Goal: Transaction & Acquisition: Obtain resource

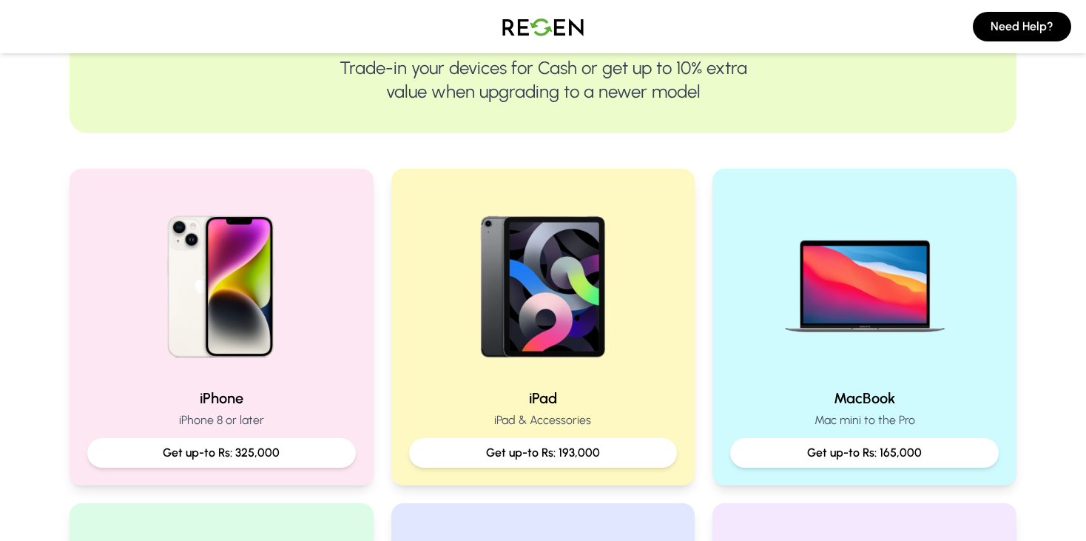
scroll to position [358, 0]
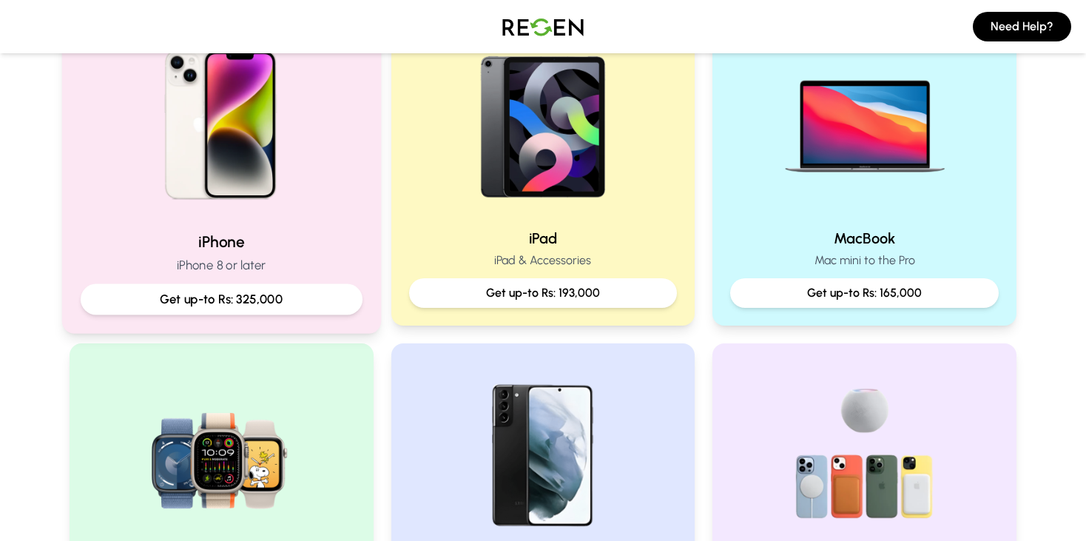
click at [185, 294] on p "Get up-to Rs: 325,000" at bounding box center [221, 299] width 257 height 18
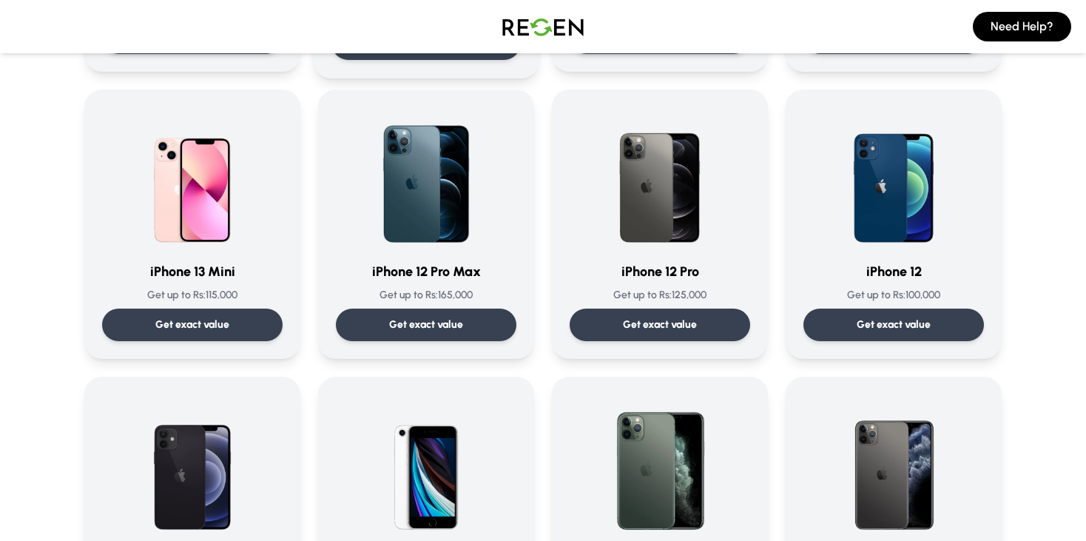
scroll to position [943, 0]
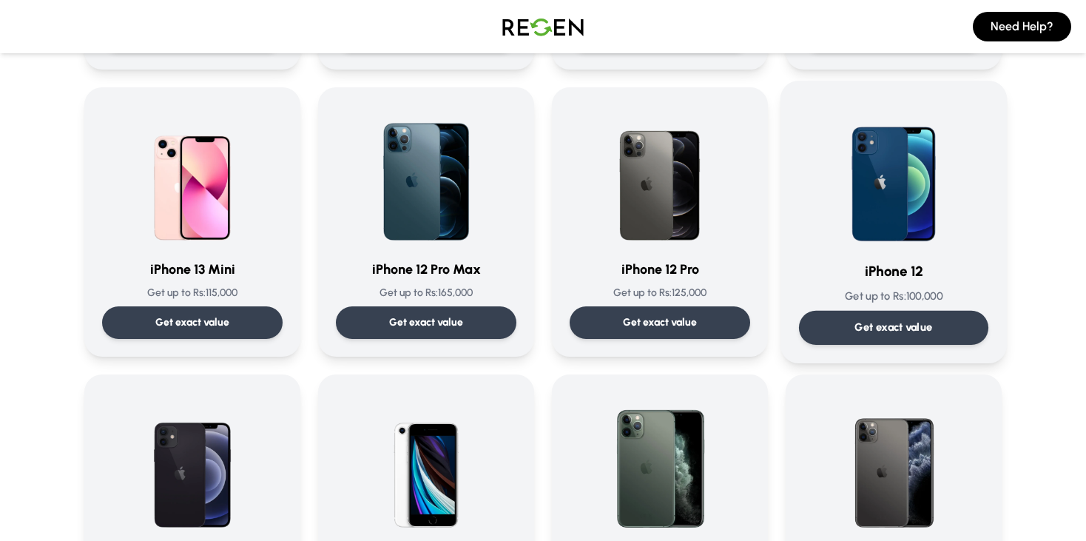
click at [847, 329] on div "Get exact value" at bounding box center [893, 328] width 189 height 34
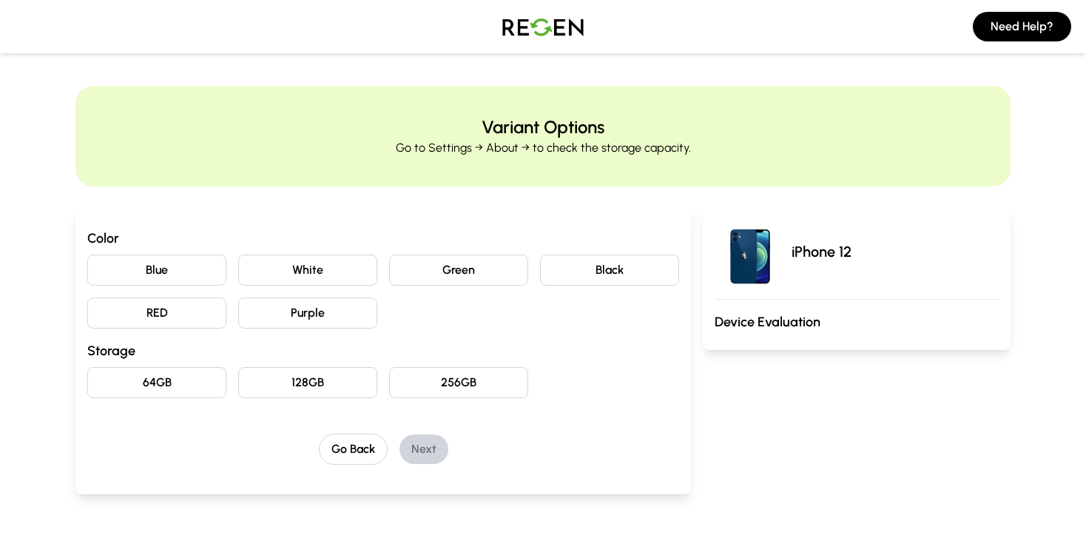
scroll to position [90, 0]
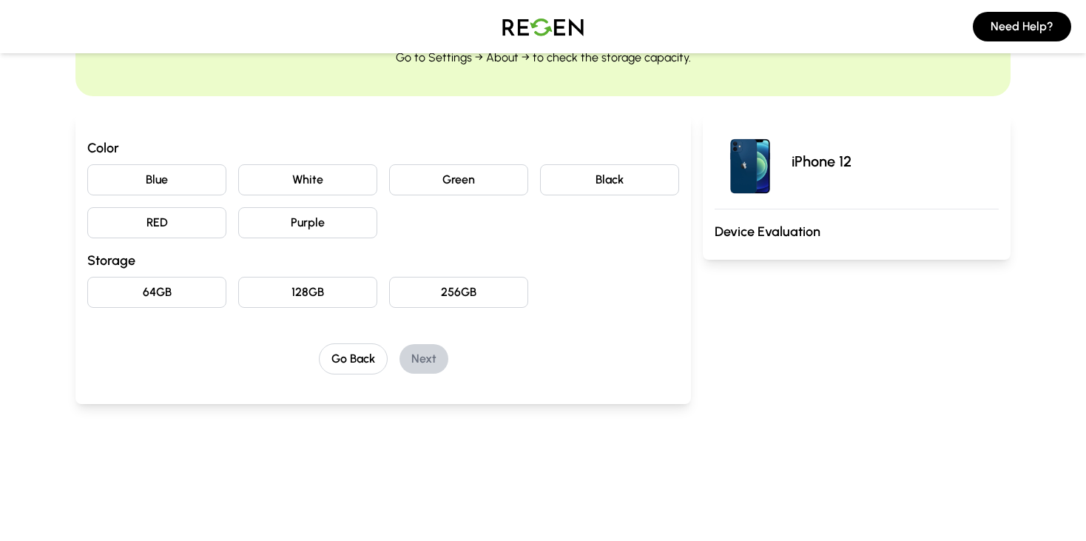
click at [611, 180] on button "Black" at bounding box center [609, 179] width 139 height 31
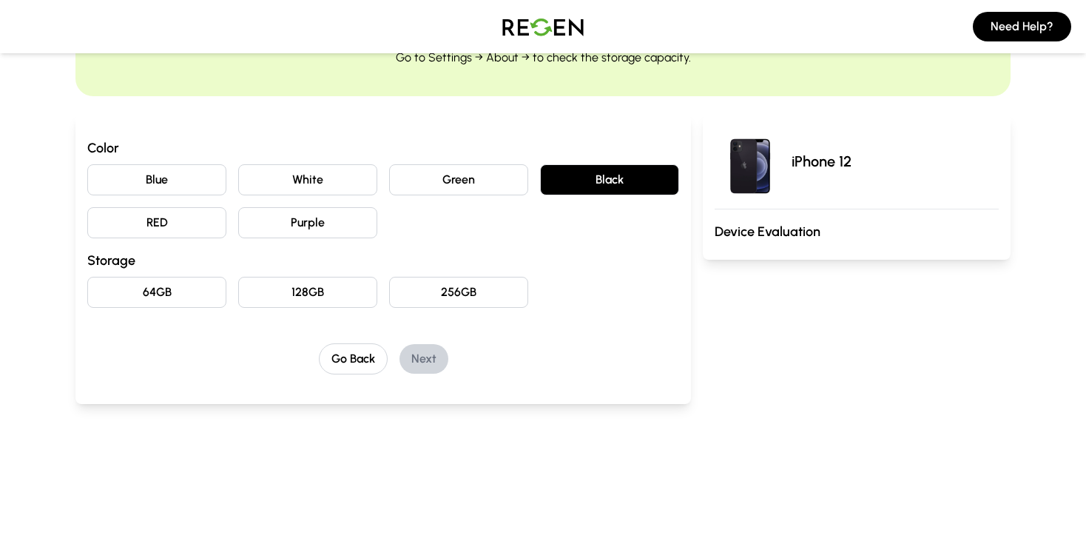
click at [172, 284] on button "64GB" at bounding box center [156, 292] width 139 height 31
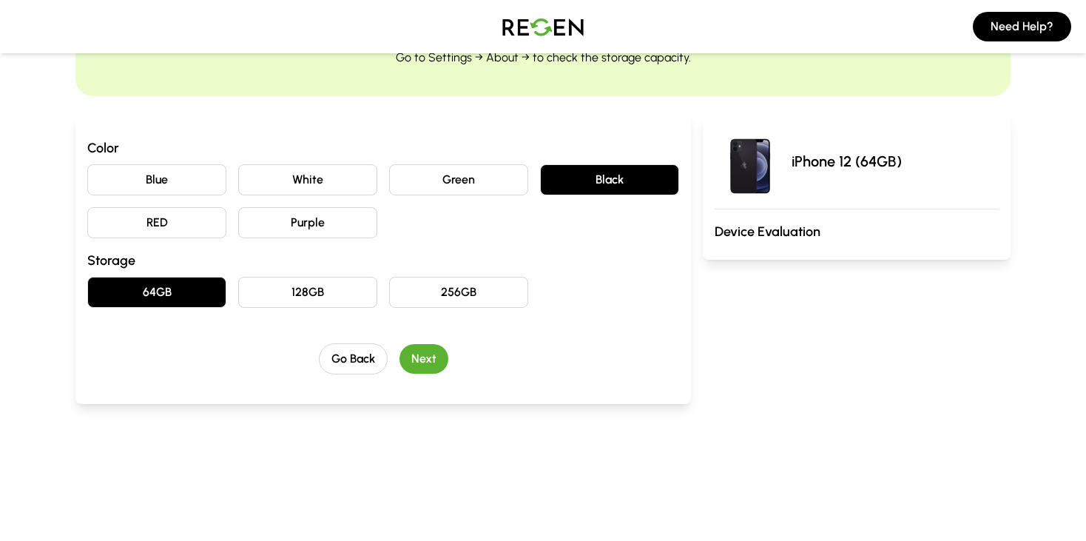
click at [425, 360] on button "Next" at bounding box center [424, 359] width 49 height 30
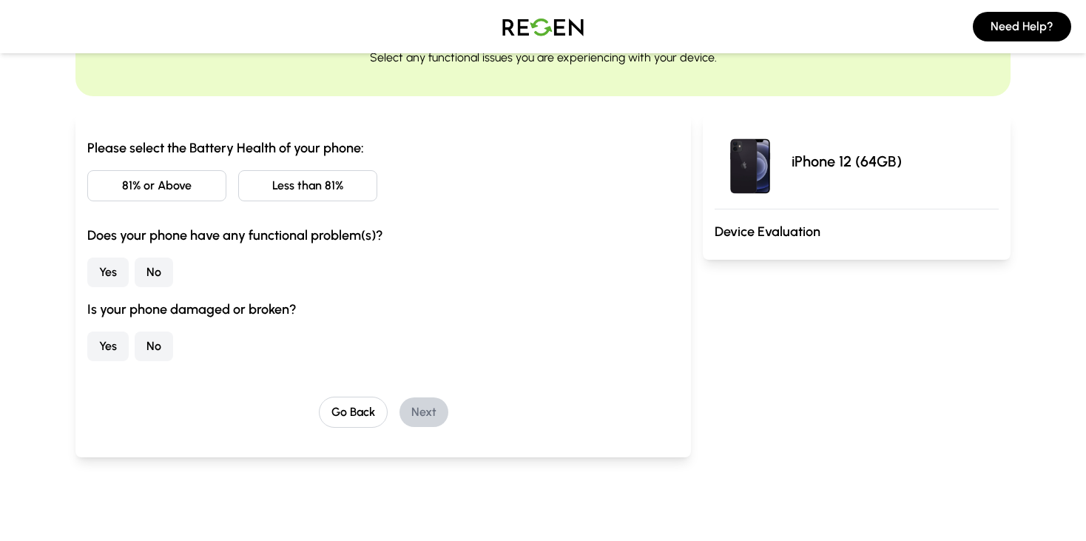
click at [217, 178] on button "81% or Above" at bounding box center [156, 185] width 139 height 31
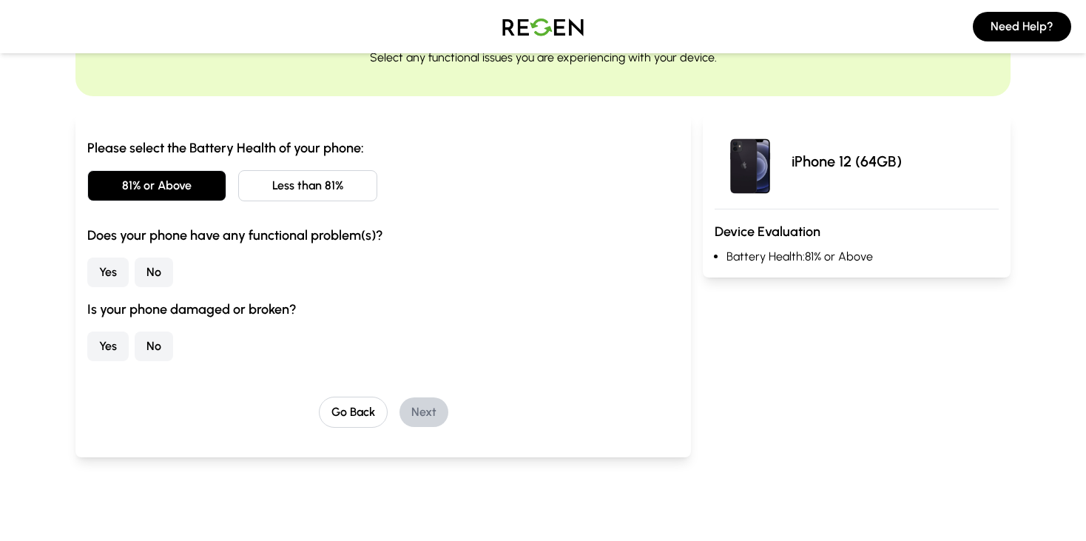
click at [161, 267] on button "No" at bounding box center [154, 272] width 38 height 30
click at [165, 341] on button "No" at bounding box center [154, 346] width 38 height 30
click at [431, 416] on button "Next" at bounding box center [424, 412] width 49 height 30
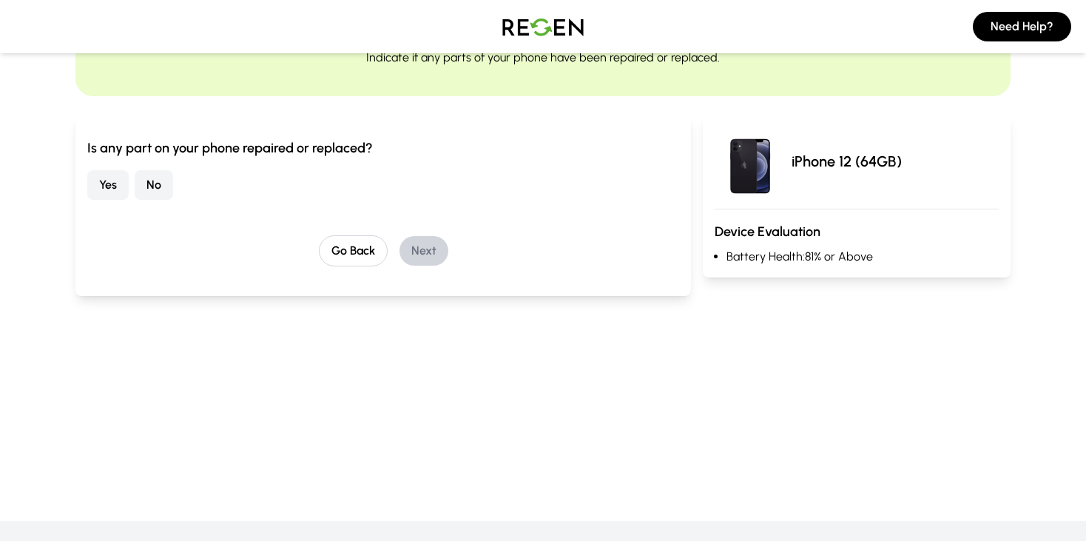
click at [157, 181] on button "No" at bounding box center [154, 185] width 38 height 30
click at [408, 244] on button "Next" at bounding box center [424, 251] width 49 height 30
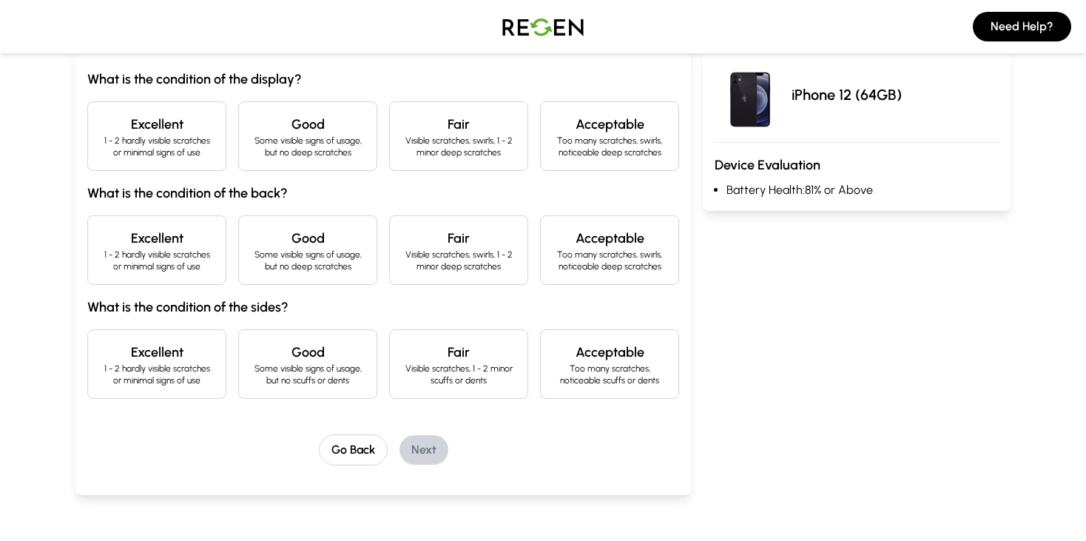
scroll to position [160, 0]
click at [159, 106] on div "Excellent 1 - 2 hardly visible scratches or minimal signs of use" at bounding box center [156, 136] width 139 height 70
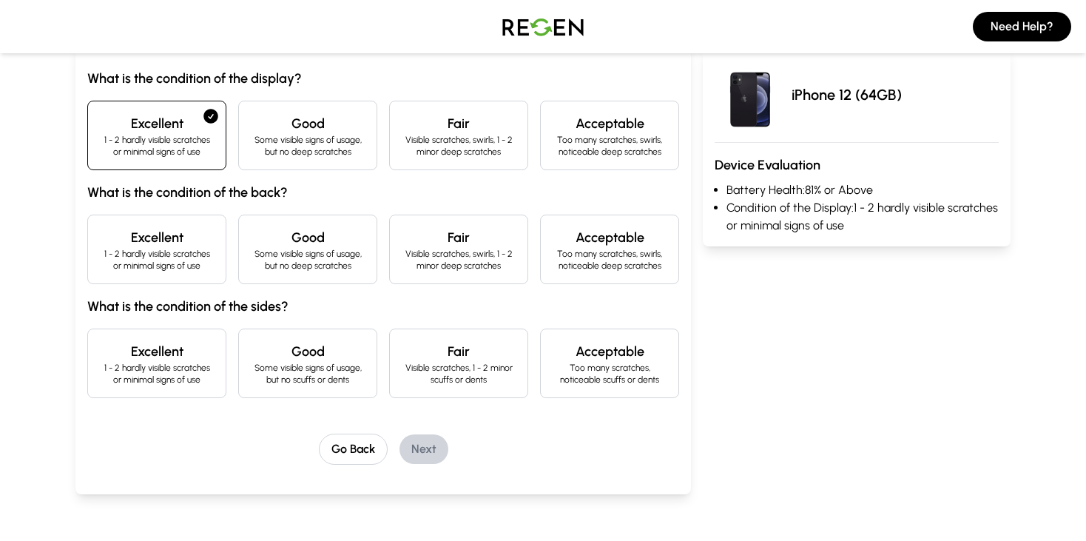
click at [175, 248] on p "1 - 2 hardly visible scratches or minimal signs of use" at bounding box center [157, 260] width 114 height 24
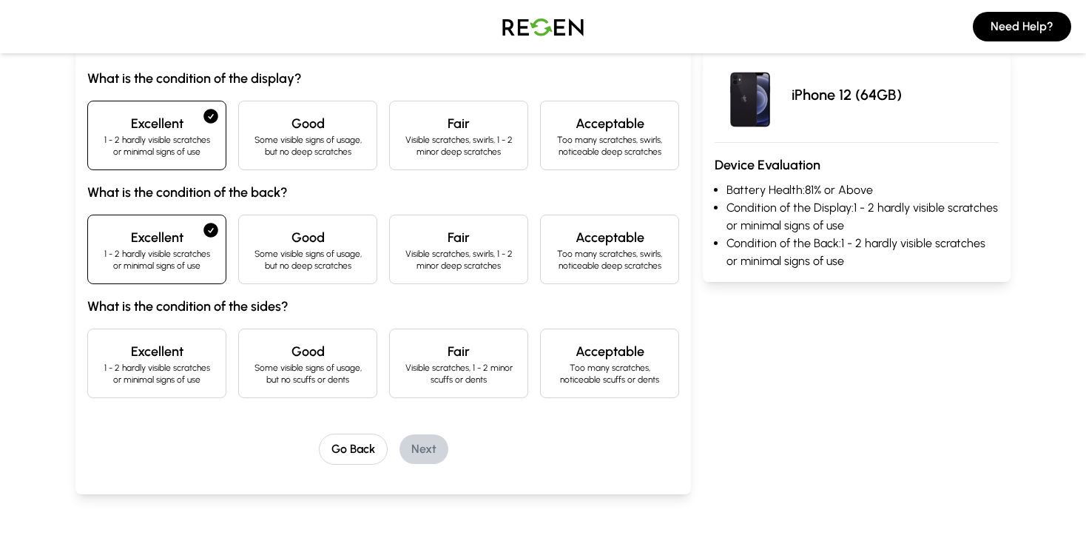
click at [260, 362] on p "Some visible signs of usage, but no scuffs or dents" at bounding box center [308, 374] width 114 height 24
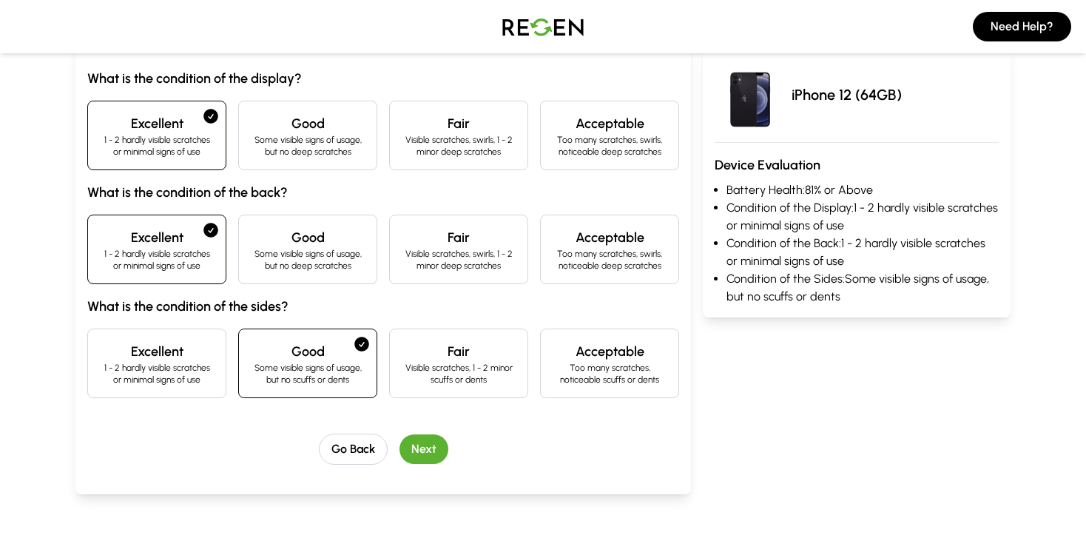
click at [465, 458] on div "Go Back Next" at bounding box center [383, 449] width 592 height 31
click at [421, 448] on button "Next" at bounding box center [424, 449] width 49 height 30
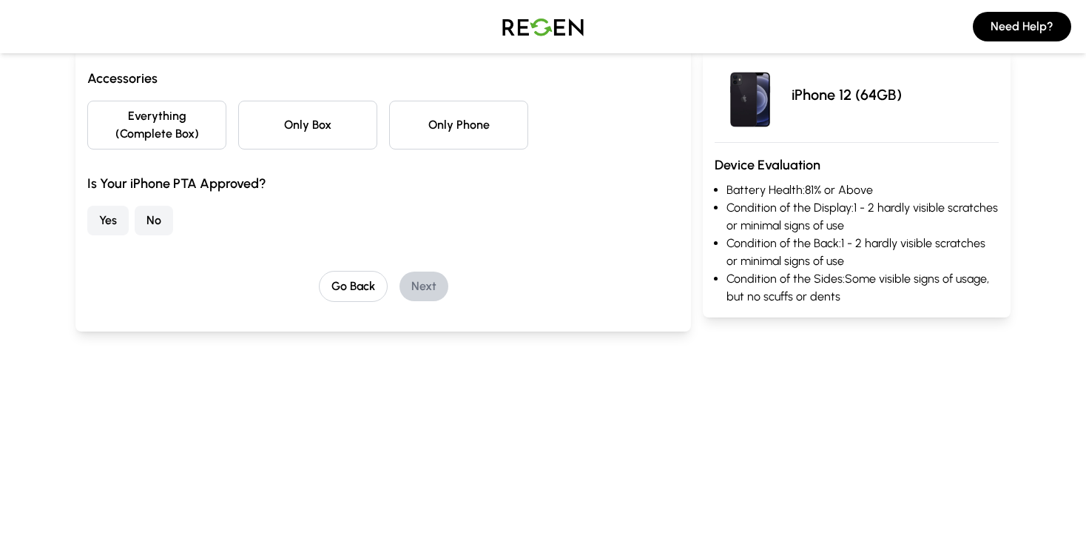
click at [424, 129] on button "Only Phone" at bounding box center [458, 125] width 139 height 49
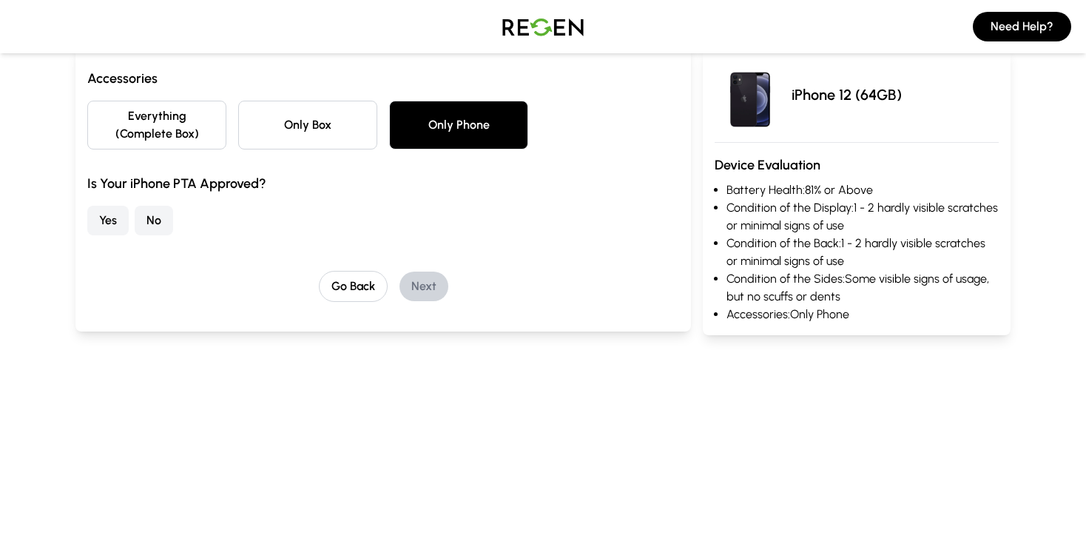
click at [150, 209] on button "No" at bounding box center [154, 221] width 38 height 30
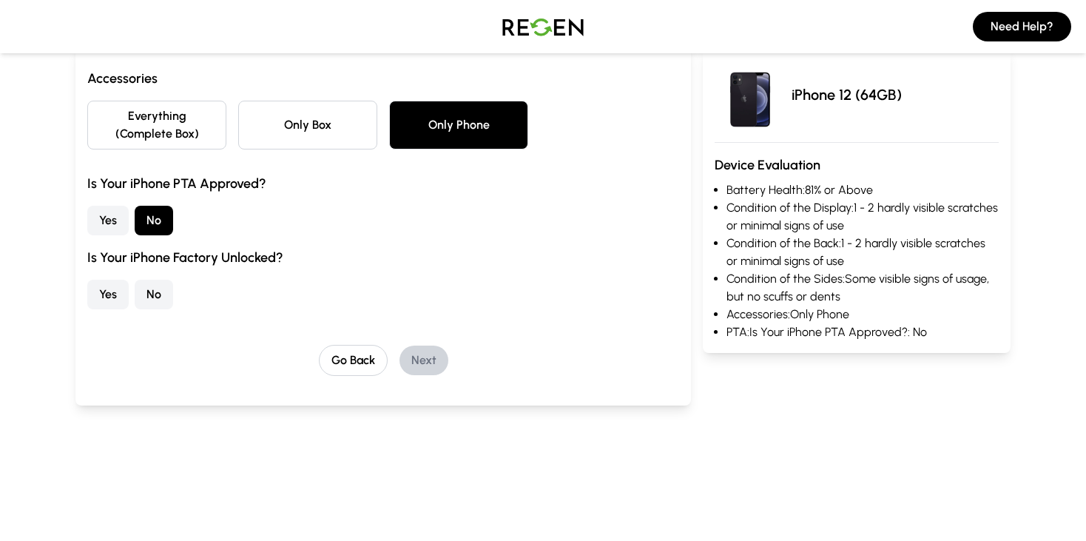
click at [144, 293] on button "No" at bounding box center [154, 295] width 38 height 30
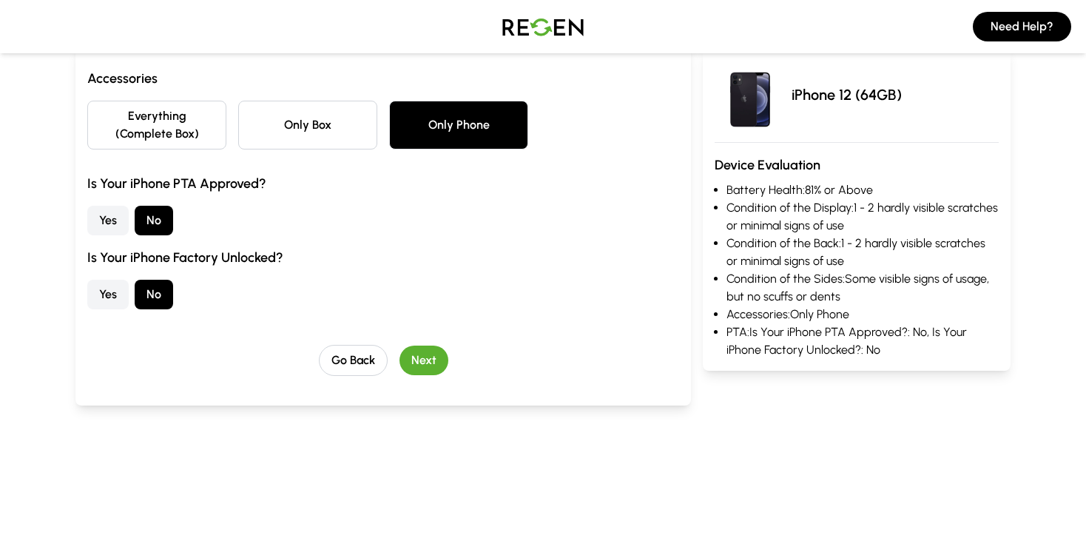
click at [433, 359] on button "Next" at bounding box center [424, 361] width 49 height 30
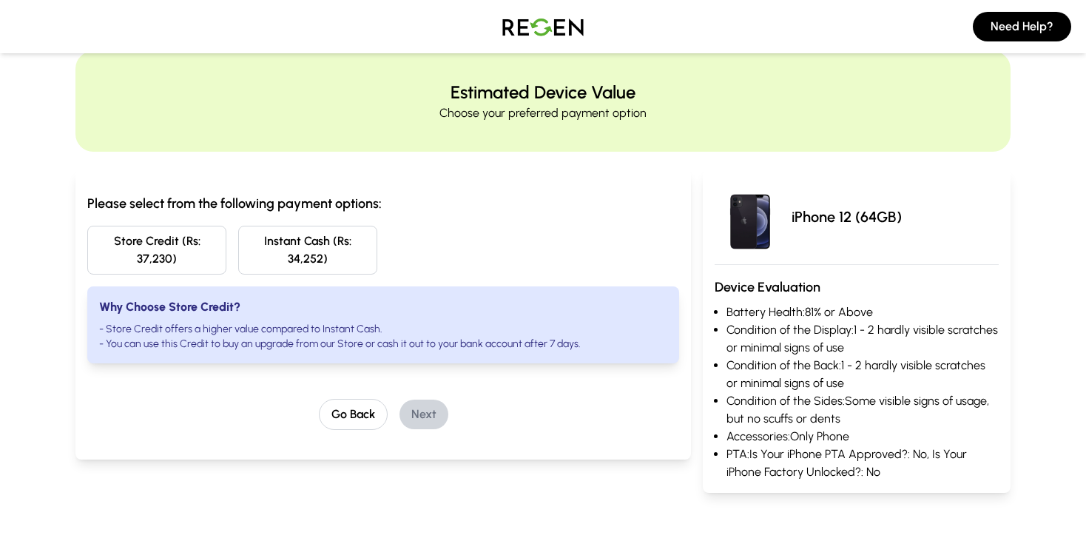
scroll to position [0, 0]
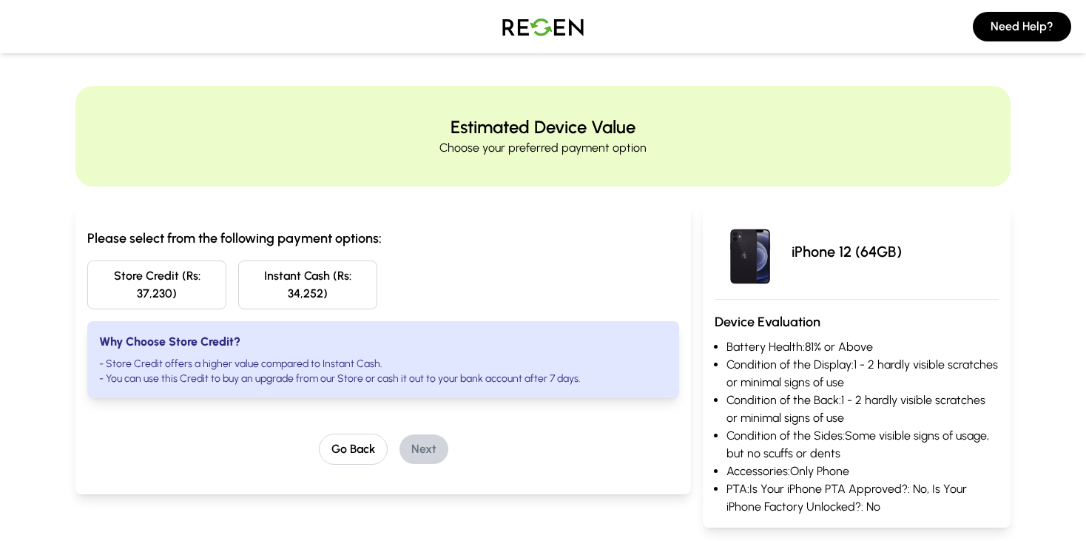
click at [191, 273] on button "Store Credit (Rs: 37,230)" at bounding box center [156, 284] width 139 height 49
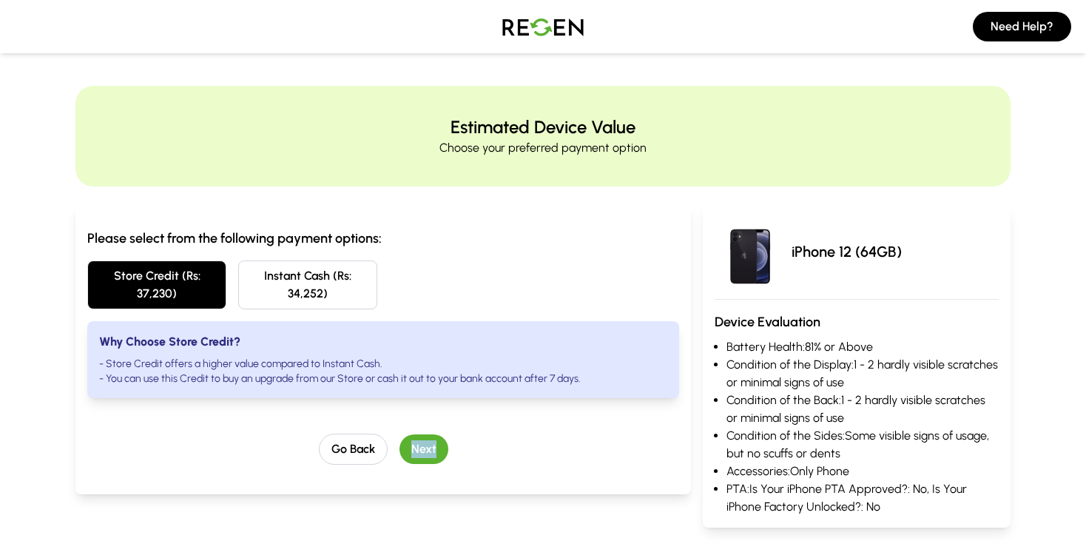
drag, startPoint x: 435, startPoint y: 468, endPoint x: 411, endPoint y: 448, distance: 32.0
click at [411, 448] on div "Please select from the following payment options: Store Credit (Rs: 37,230) Ins…" at bounding box center [383, 349] width 616 height 290
click at [411, 448] on button "Next" at bounding box center [424, 449] width 49 height 30
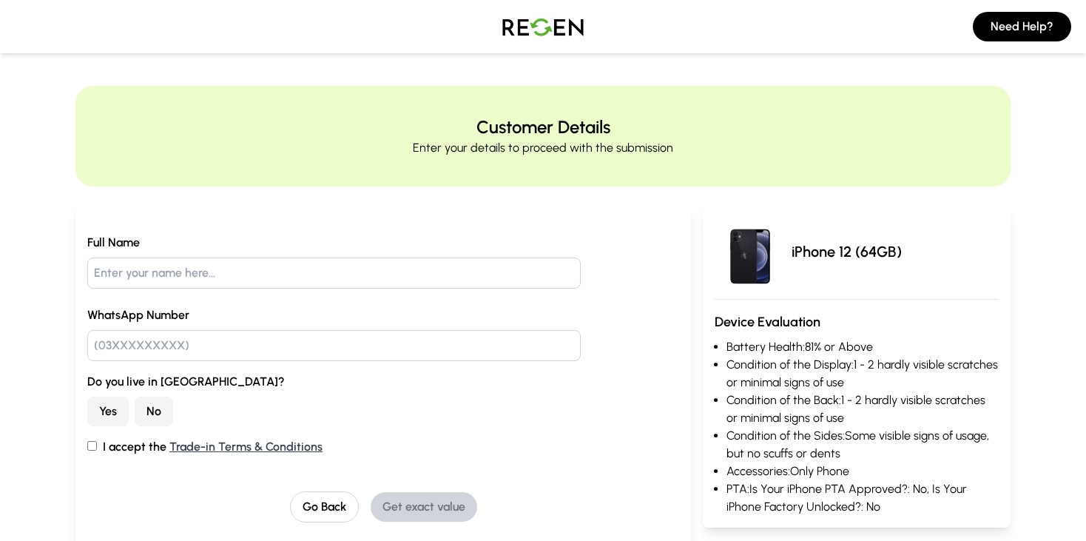
click at [538, 22] on img at bounding box center [543, 26] width 104 height 41
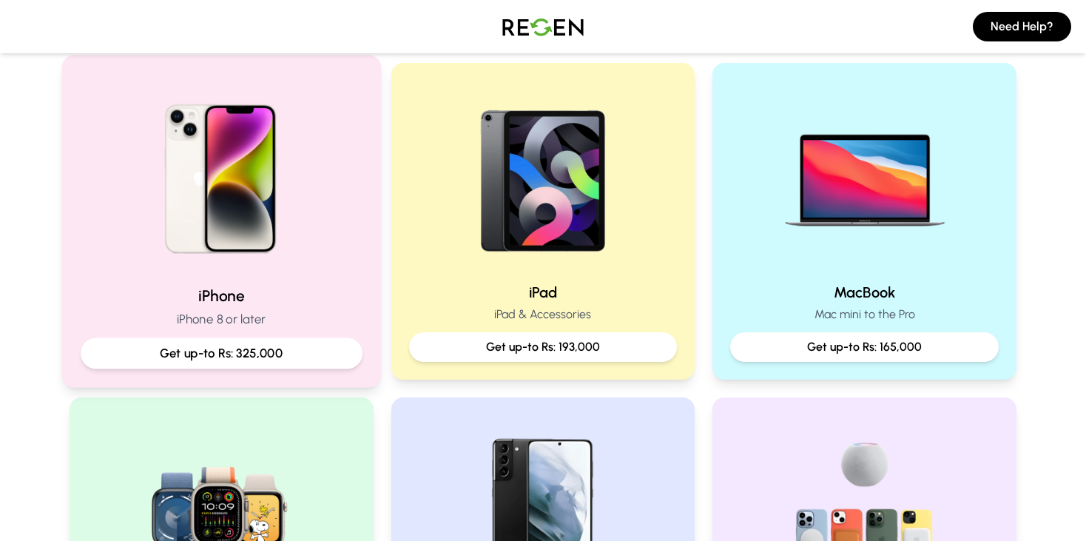
scroll to position [327, 0]
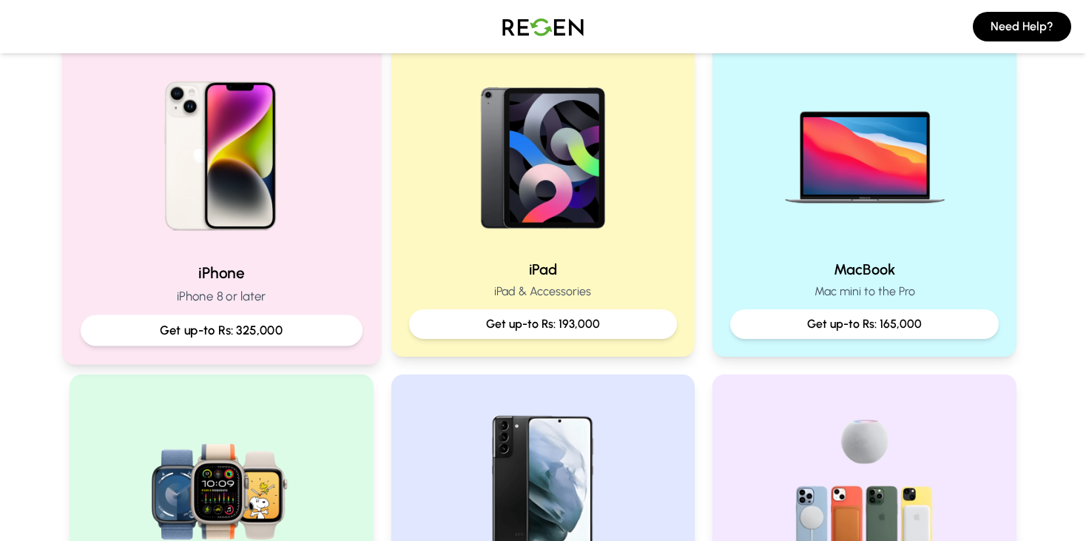
click at [224, 318] on div "Get up-to Rs: 325,000" at bounding box center [222, 330] width 282 height 31
